Goal: Transaction & Acquisition: Obtain resource

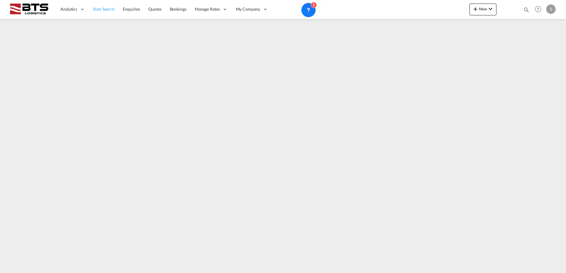
drag, startPoint x: 100, startPoint y: 12, endPoint x: 108, endPoint y: 17, distance: 9.8
click at [100, 12] on span "Rate Search" at bounding box center [103, 9] width 21 height 6
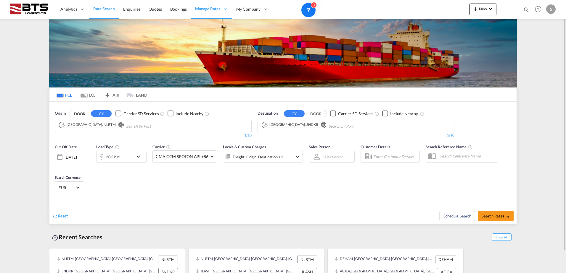
click at [321, 126] on md-icon "Remove" at bounding box center [323, 125] width 4 height 4
paste input "[DEMOGRAPHIC_DATA]"
type input "[DEMOGRAPHIC_DATA]"
click at [293, 136] on div "Salalah [GEOGRAPHIC_DATA] [GEOGRAPHIC_DATA]" at bounding box center [307, 140] width 112 height 18
click at [498, 218] on span "Search Rates" at bounding box center [496, 216] width 28 height 5
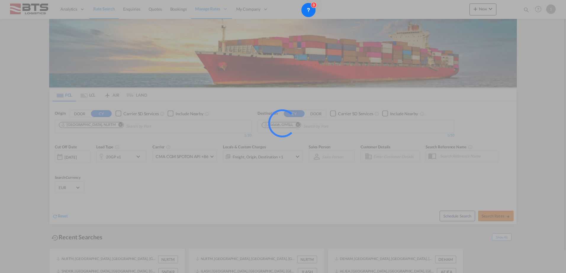
type input "NLRTM to OMSLL / [DATE]"
